Goal: Find specific page/section: Locate a particular part of the current website

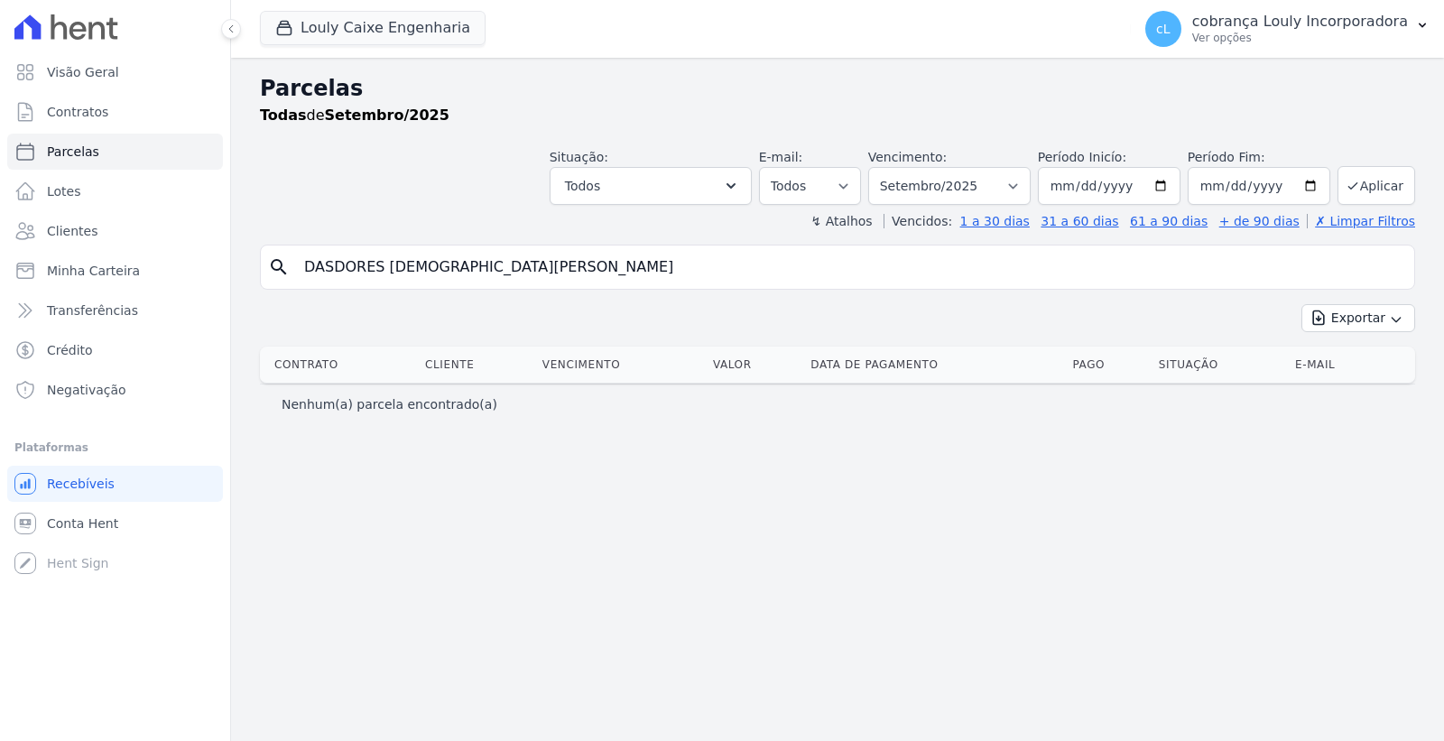
select select
click at [574, 263] on input "DASDORES [DEMOGRAPHIC_DATA][PERSON_NAME]" at bounding box center [849, 267] width 1113 height 36
select select
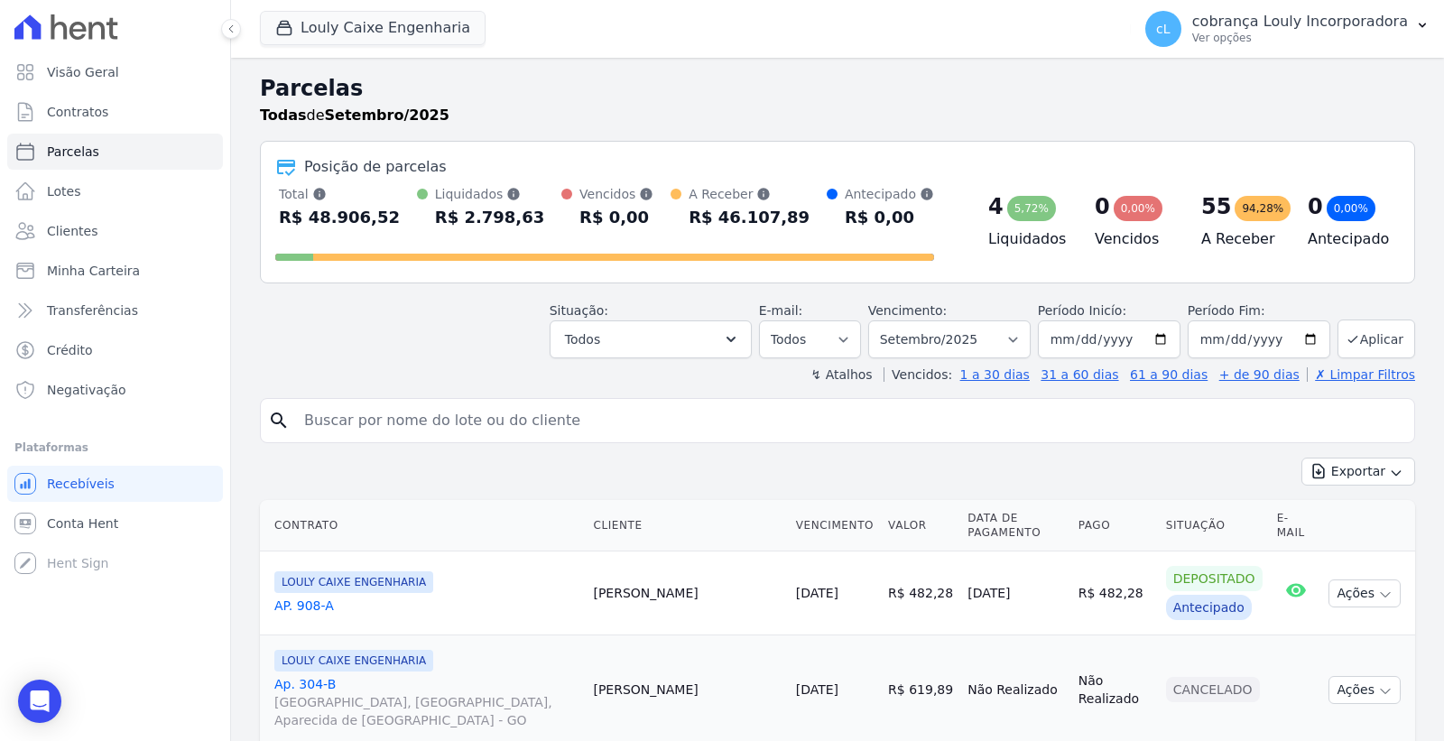
click at [443, 412] on input "search" at bounding box center [849, 420] width 1113 height 36
paste input "[PERSON_NAME]"
type input "[PERSON_NAME]"
select select
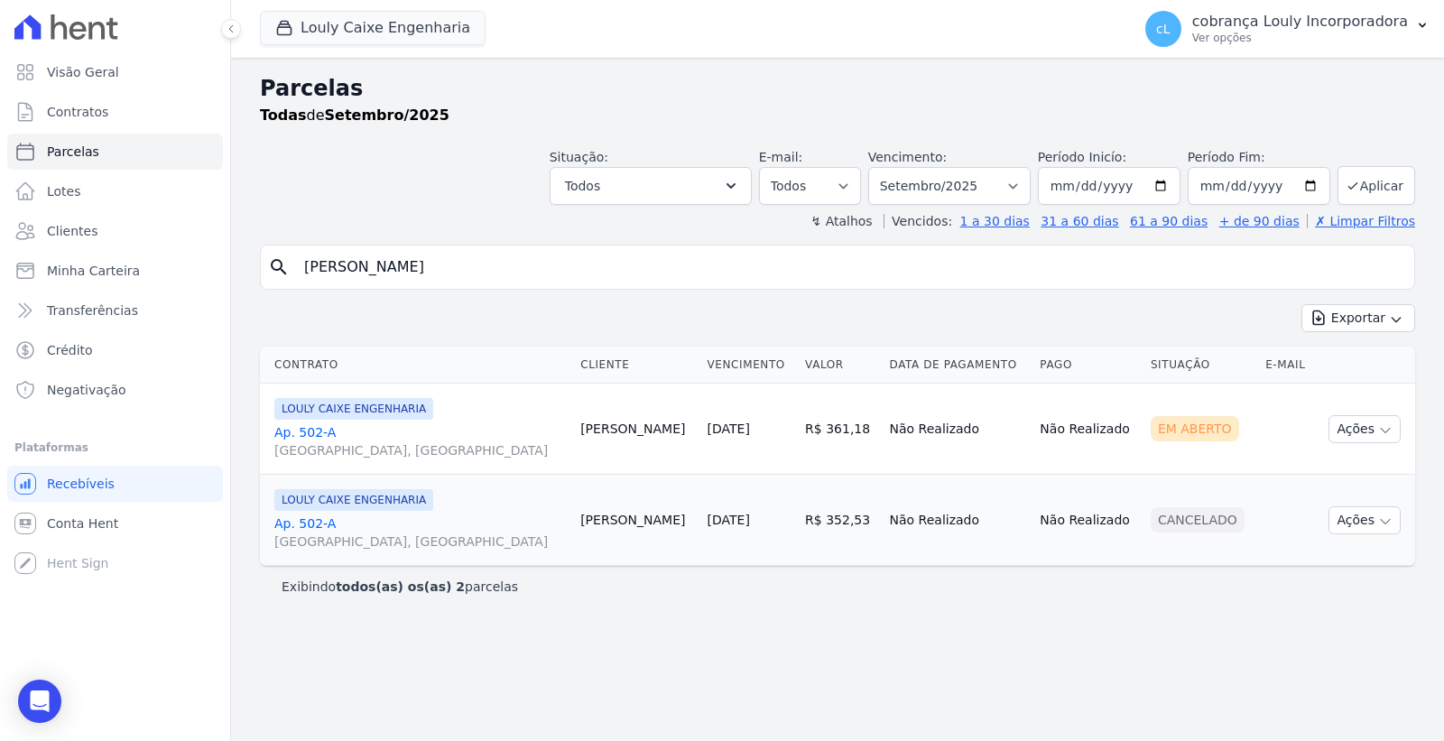
click at [302, 437] on link "Ap. 502-A [GEOGRAPHIC_DATA], [GEOGRAPHIC_DATA]" at bounding box center [419, 441] width 291 height 36
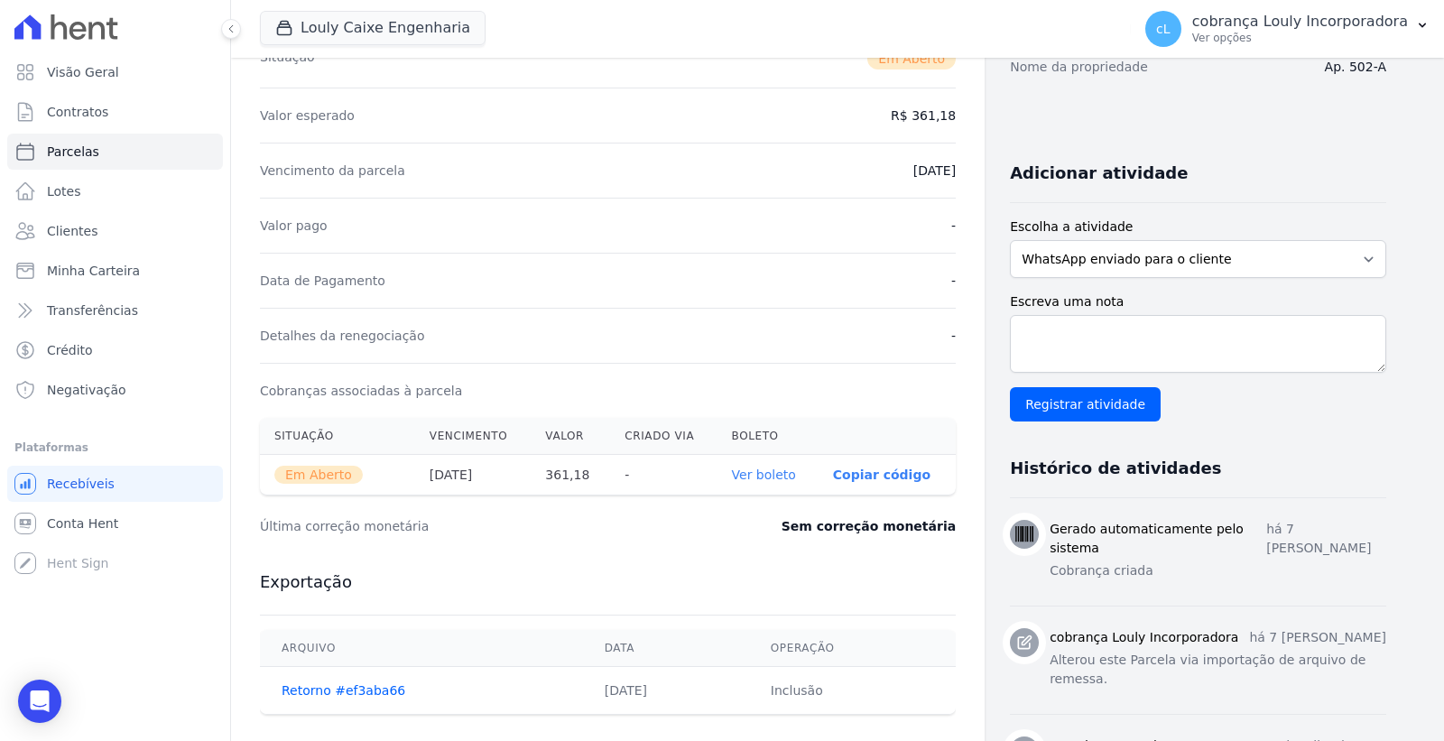
scroll to position [300, 0]
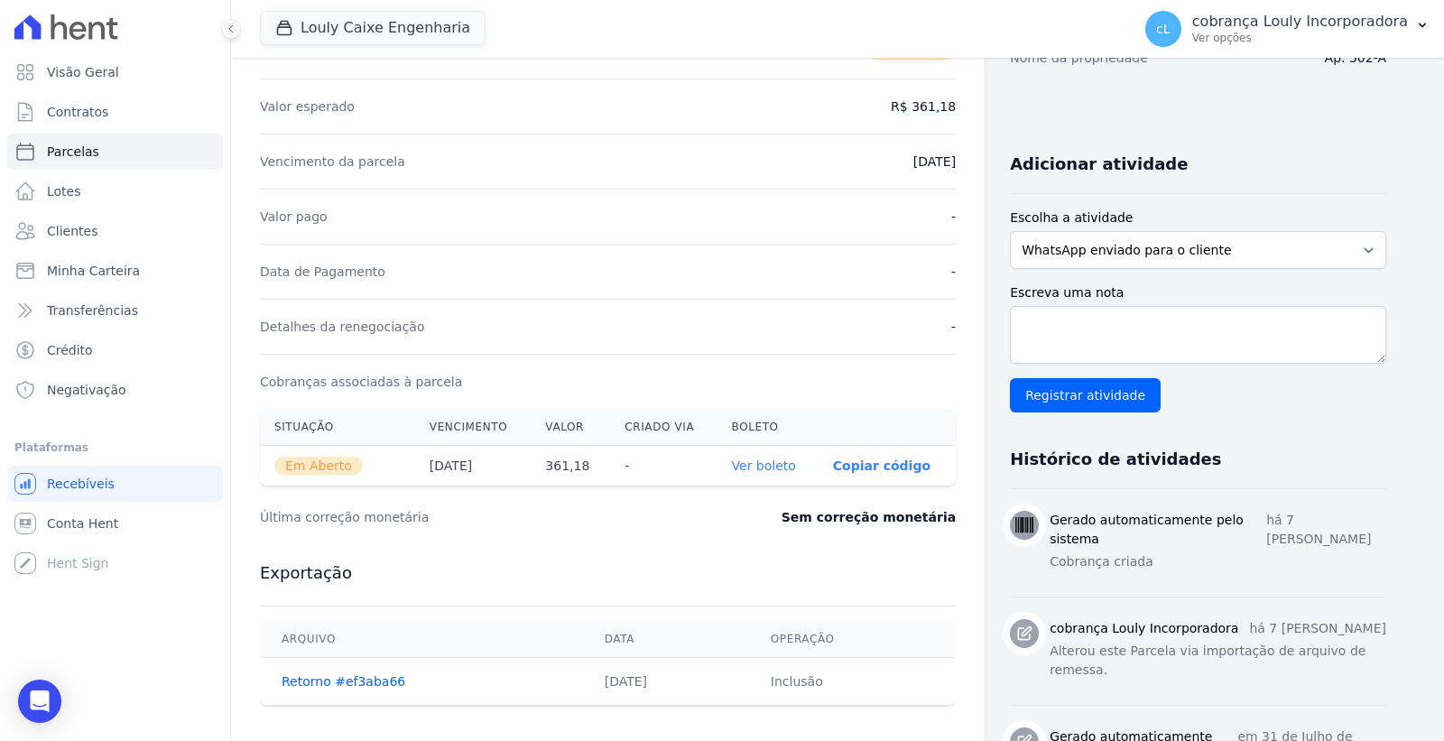
click at [771, 465] on link "Ver boleto" at bounding box center [764, 465] width 64 height 14
